Goal: Task Accomplishment & Management: Manage account settings

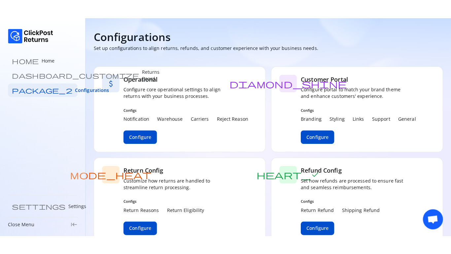
scroll to position [82, 0]
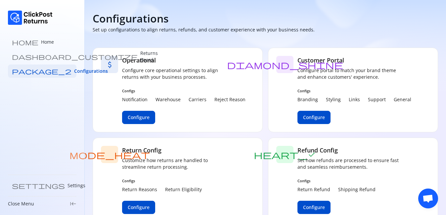
click at [223, 125] on div "attach_money Operational Configure core operational settings to align returns w…" at bounding box center [178, 90] width 170 height 85
click at [26, 46] on link "home Home" at bounding box center [42, 41] width 68 height 13
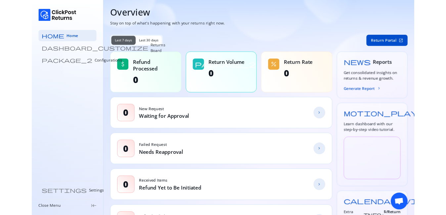
scroll to position [82, 0]
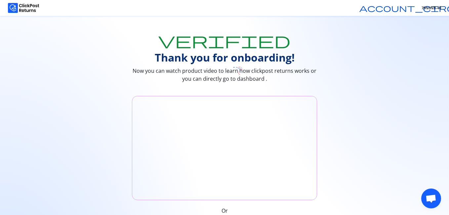
scroll to position [82, 0]
click at [18, 11] on img at bounding box center [23, 8] width 31 height 10
click at [17, 11] on img at bounding box center [23, 8] width 31 height 10
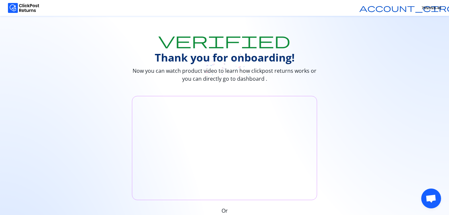
click at [15, 5] on img at bounding box center [23, 8] width 31 height 10
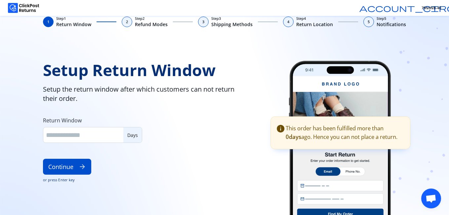
scroll to position [82, 0]
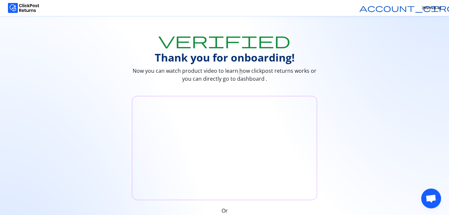
click at [28, 41] on icon at bounding box center [224, 54] width 449 height 50
click at [13, 10] on img at bounding box center [23, 8] width 31 height 10
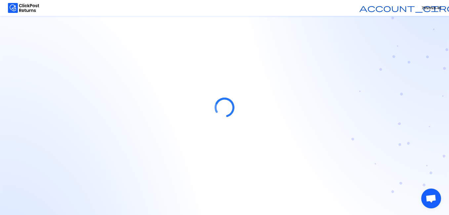
scroll to position [82, 0]
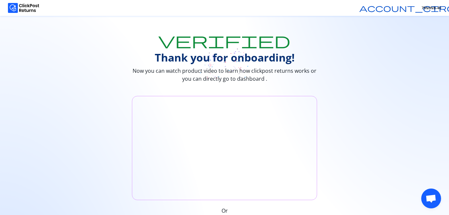
click at [18, 8] on img at bounding box center [23, 8] width 31 height 10
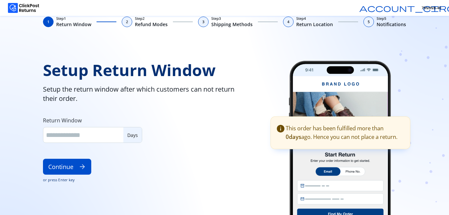
type input "**"
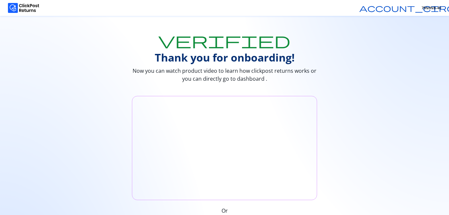
click at [343, 198] on div "Or Go to Dashboard arrow_forward" at bounding box center [224, 166] width 449 height 141
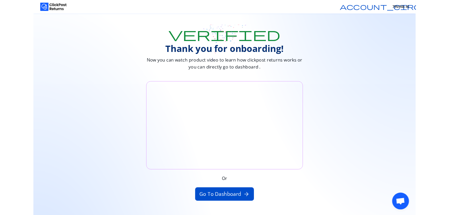
scroll to position [82, 0]
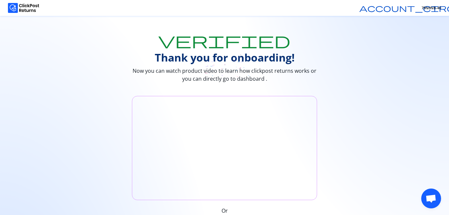
click at [236, 211] on div "Or Go to Dashboard arrow_forward" at bounding box center [224, 166] width 449 height 141
click at [21, 6] on img at bounding box center [23, 8] width 31 height 10
click at [22, 7] on img at bounding box center [23, 8] width 31 height 10
click at [25, 9] on img at bounding box center [23, 8] width 31 height 10
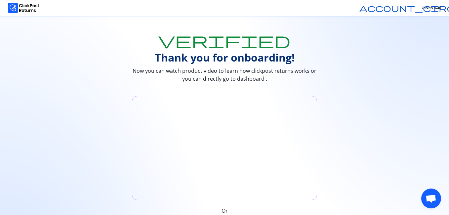
scroll to position [82, 0]
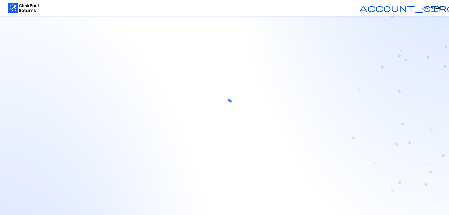
click at [28, 40] on div at bounding box center [224, 107] width 449 height 215
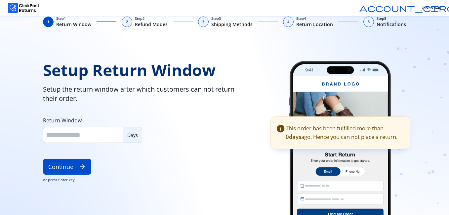
type input "**"
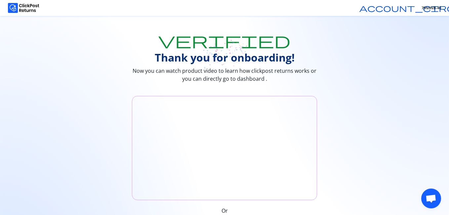
click at [17, 8] on img at bounding box center [23, 8] width 31 height 10
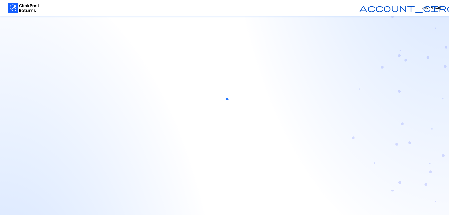
click at [25, 42] on div at bounding box center [224, 107] width 449 height 215
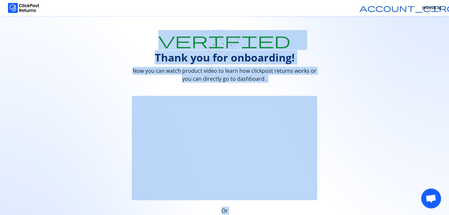
scroll to position [82, 0]
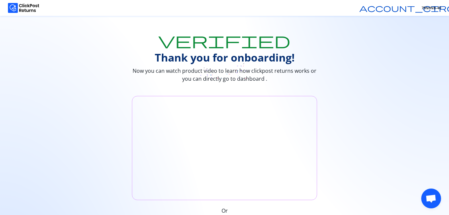
click at [16, 9] on img at bounding box center [23, 8] width 31 height 10
click at [14, 3] on img at bounding box center [23, 8] width 31 height 10
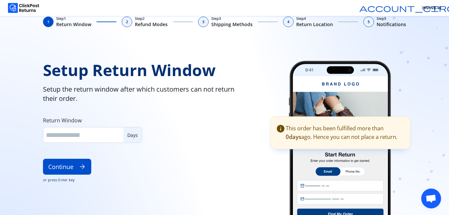
scroll to position [82, 0]
type input "**"
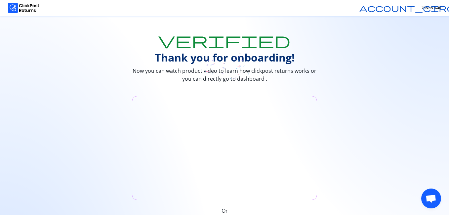
click at [13, 8] on img at bounding box center [23, 8] width 31 height 10
click at [414, 9] on span "account_circle" at bounding box center [414, 8] width 111 height 8
click at [430, 202] on span "Open chat" at bounding box center [430, 198] width 11 height 9
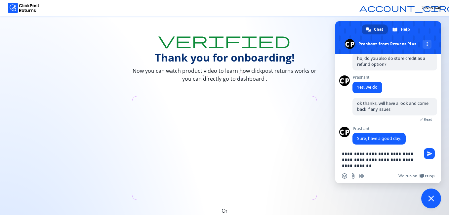
type textarea "**********"
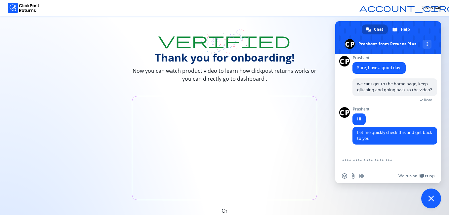
scroll to position [152, 0]
type textarea "*****"
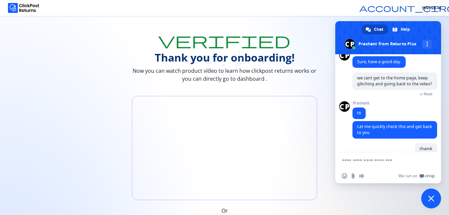
scroll to position [169, 0]
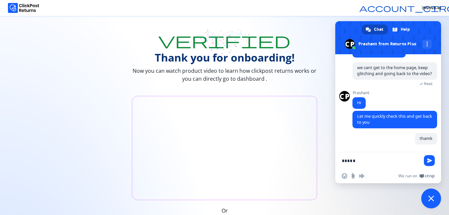
type textarea "******"
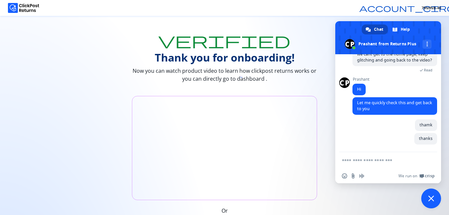
scroll to position [182, 0]
click at [14, 7] on img at bounding box center [23, 8] width 31 height 10
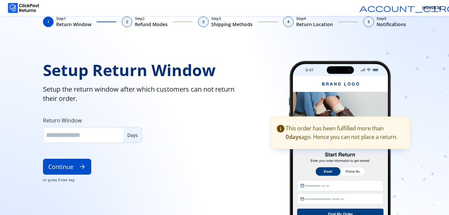
type input "**"
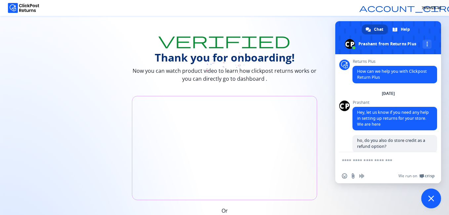
scroll to position [182, 0]
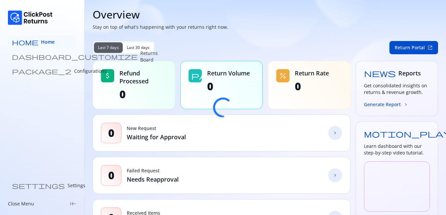
click at [41, 44] on span "Home" at bounding box center [48, 42] width 14 height 7
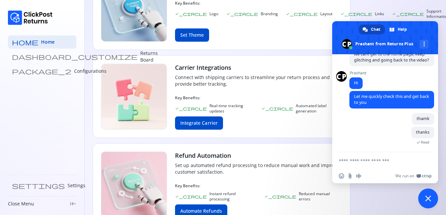
scroll to position [355, 0]
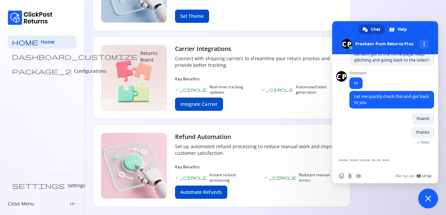
click at [367, 161] on textarea "Compose your message..." at bounding box center [377, 161] width 78 height 6
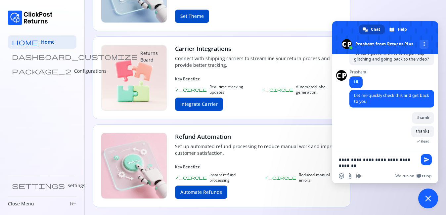
type textarea "**********"
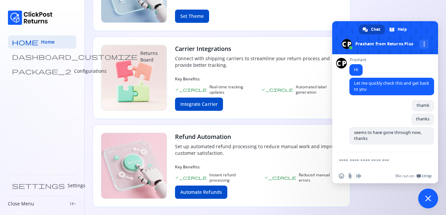
scroll to position [230, 0]
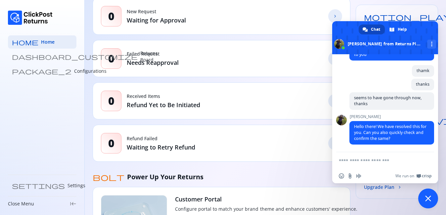
scroll to position [0, 0]
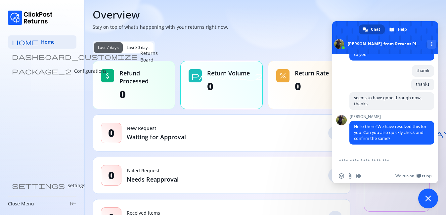
click at [428, 200] on span "Close chat" at bounding box center [428, 198] width 6 height 6
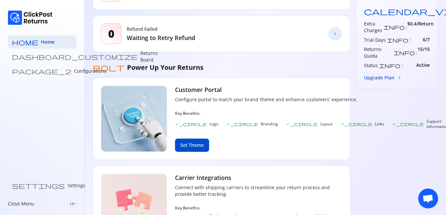
scroll to position [227, 0]
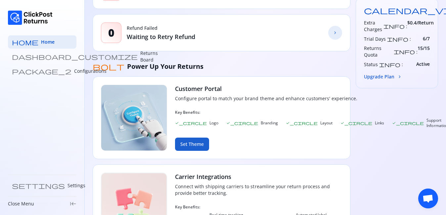
click at [193, 142] on button "Set Theme" at bounding box center [192, 143] width 34 height 13
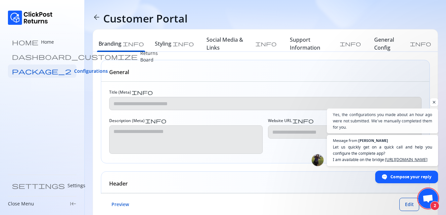
scroll to position [366, 0]
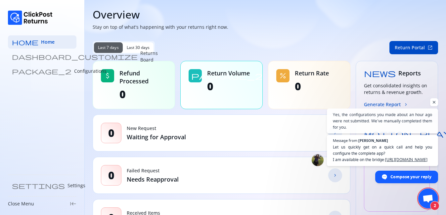
scroll to position [299, 0]
click at [416, 152] on span "Let us quickly get on a quick call and help you configure the complete app? I a…" at bounding box center [381, 153] width 99 height 19
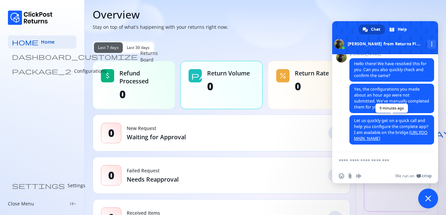
scroll to position [305, 0]
click at [397, 139] on link "[URL][DOMAIN_NAME]" at bounding box center [390, 136] width 73 height 12
click at [74, 70] on p "Configurations" at bounding box center [90, 71] width 32 height 7
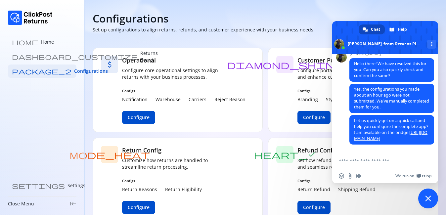
click at [426, 199] on span "Close chat" at bounding box center [428, 198] width 6 height 6
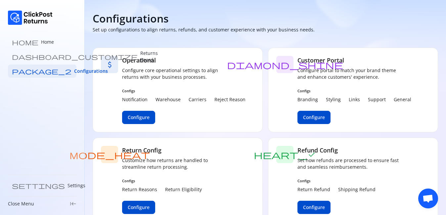
click at [425, 198] on span "Open chat" at bounding box center [427, 198] width 11 height 9
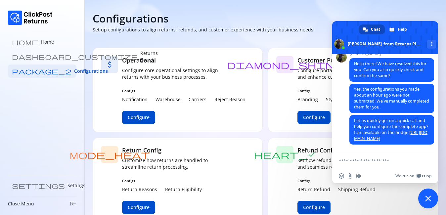
click at [425, 198] on span "Close chat" at bounding box center [428, 198] width 6 height 6
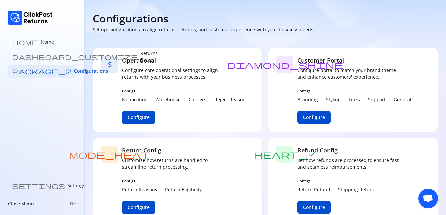
scroll to position [15, 0]
